Goal: Task Accomplishment & Management: Manage account settings

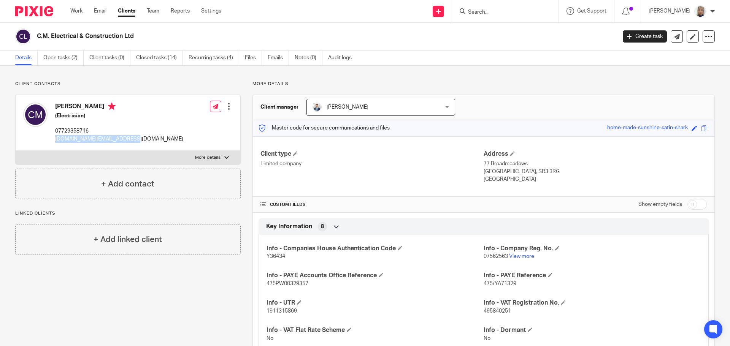
drag, startPoint x: 131, startPoint y: 138, endPoint x: 55, endPoint y: 138, distance: 76.0
click at [55, 138] on p "chrismidd.cm@googlemail.com" at bounding box center [119, 139] width 128 height 8
copy p "chrismidd.cm@googlemail.com"
click at [494, 13] on input "Search" at bounding box center [501, 12] width 68 height 7
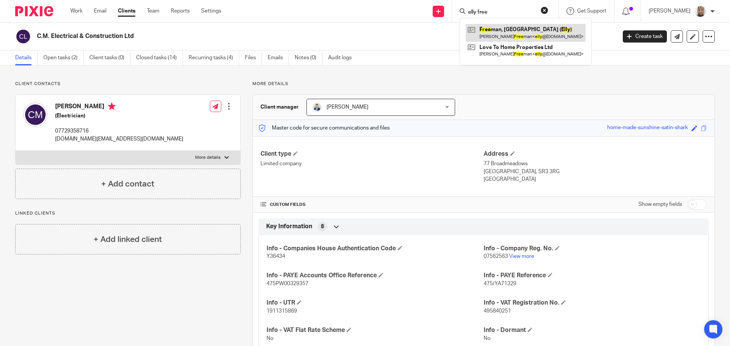
type input "elly free"
click at [507, 33] on link at bounding box center [526, 32] width 120 height 17
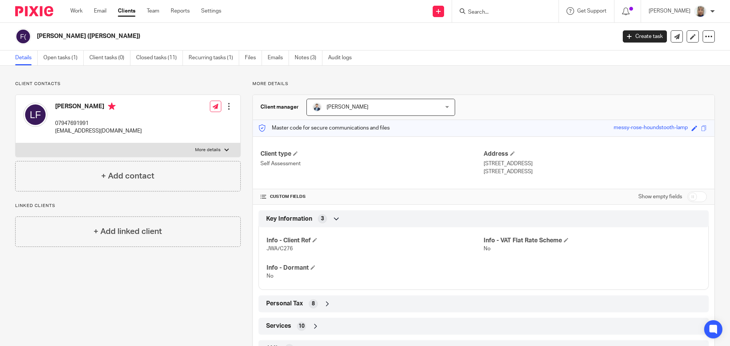
click at [55, 134] on div "Lorraine Freeman 07947691991 elly@lovetohomeproperties.co.uk Edit contact Creat…" at bounding box center [128, 119] width 225 height 48
click at [477, 10] on input "Search" at bounding box center [501, 12] width 68 height 7
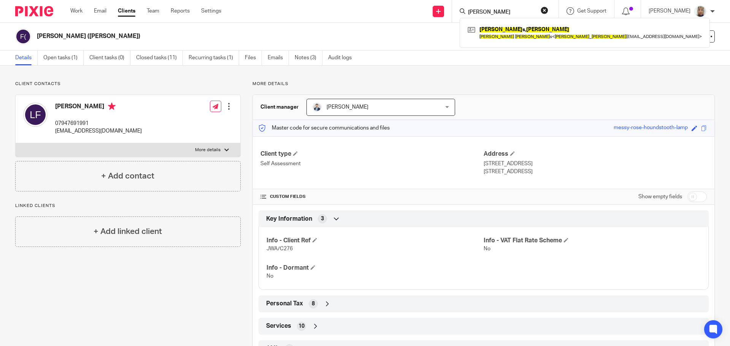
type input "john edward"
click at [469, 31] on div "Edward s, John John Edward s < john _ edward s72@hotmail.com >" at bounding box center [584, 33] width 250 height 30
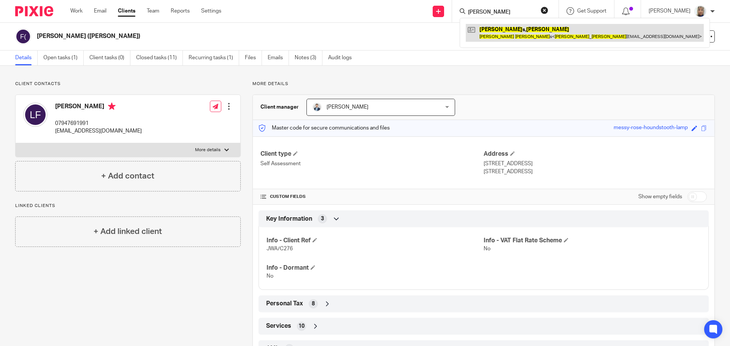
click at [491, 35] on link at bounding box center [585, 32] width 238 height 17
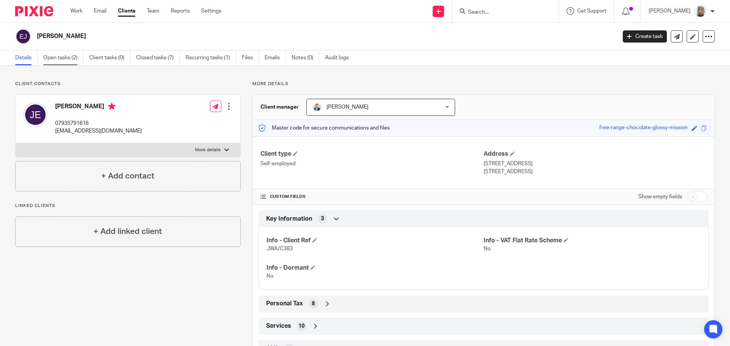
click at [71, 60] on link "Open tasks (2)" at bounding box center [63, 58] width 40 height 15
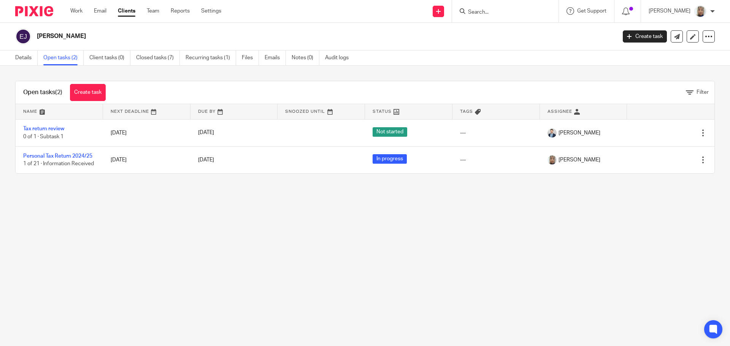
click at [357, 255] on main "Edwards, John Create task Update from Companies House Export data Merge Archive…" at bounding box center [365, 173] width 730 height 346
click at [103, 13] on link "Email" at bounding box center [100, 11] width 13 height 8
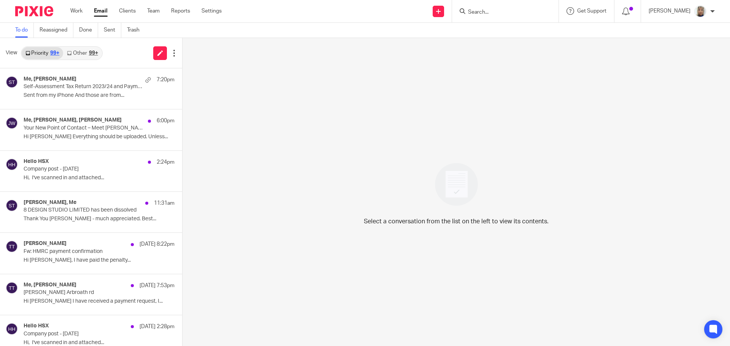
click at [82, 15] on div "Work Email Clients Team Reports Settings Work Email Clients Team Reports Settin…" at bounding box center [148, 11] width 170 height 22
click at [82, 14] on link "Work" at bounding box center [76, 11] width 12 height 8
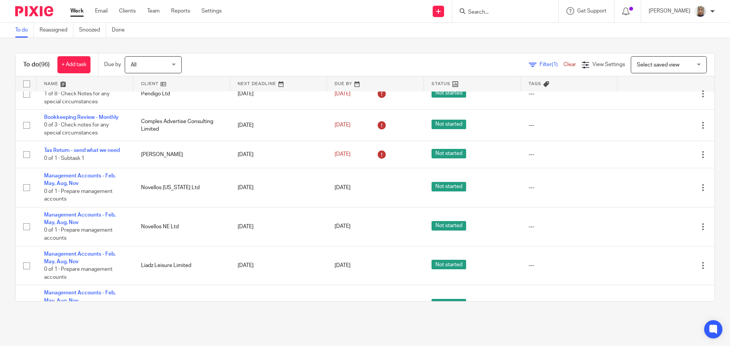
scroll to position [380, 0]
